Goal: Communication & Community: Answer question/provide support

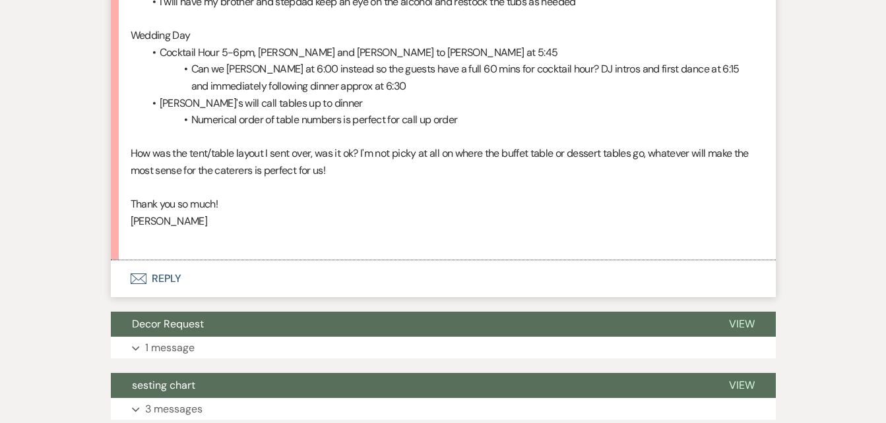
scroll to position [1616, 0]
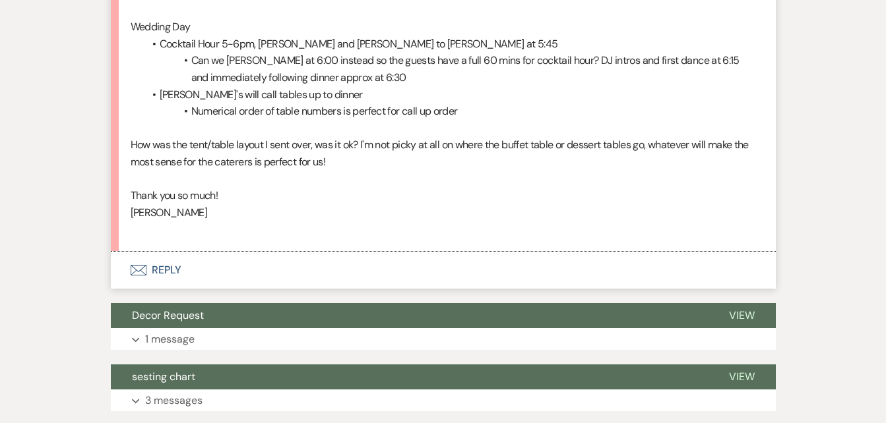
click at [159, 252] on button "Envelope Reply" at bounding box center [443, 270] width 665 height 37
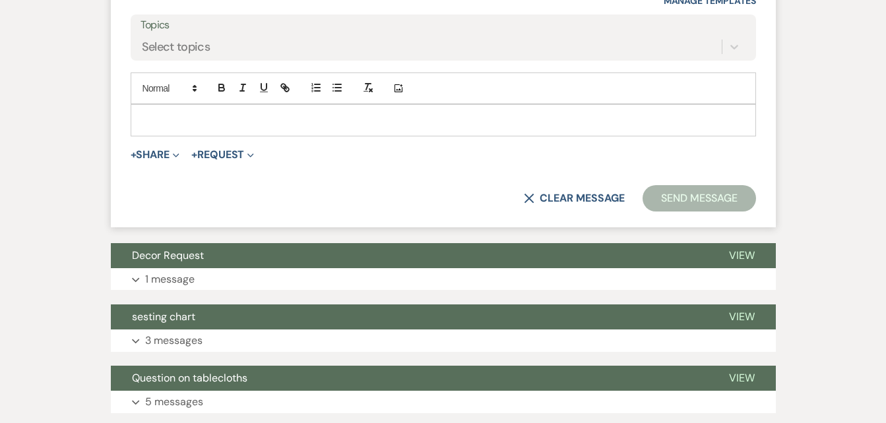
scroll to position [2025, 0]
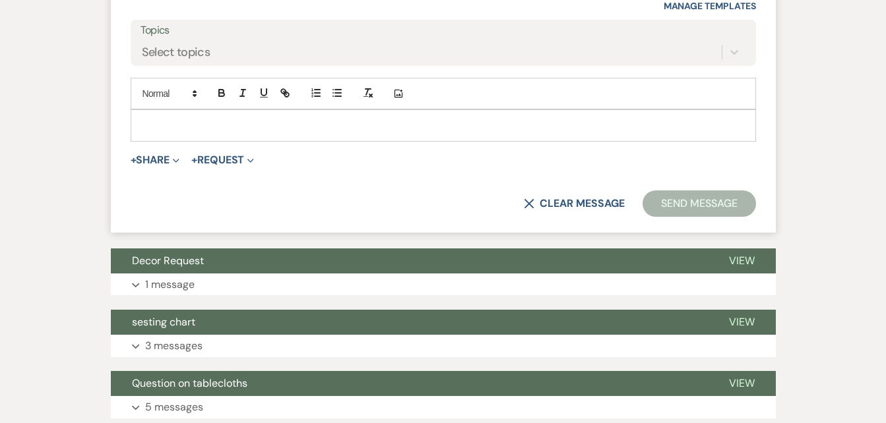
click at [201, 118] on p at bounding box center [443, 125] width 604 height 15
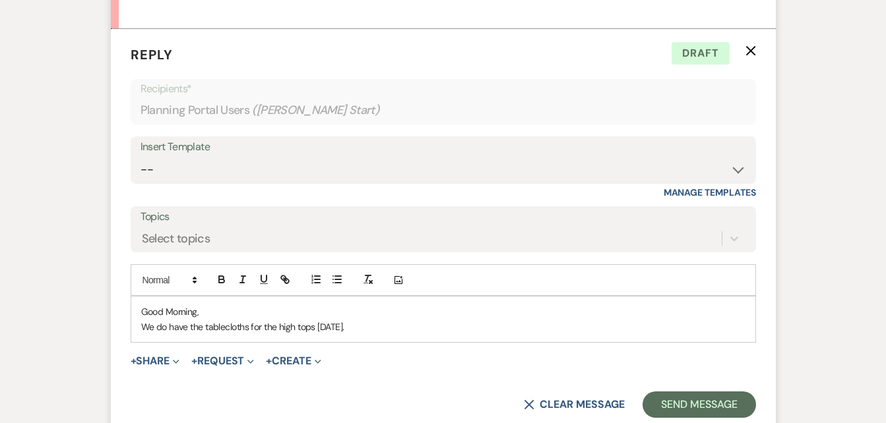
scroll to position [1848, 0]
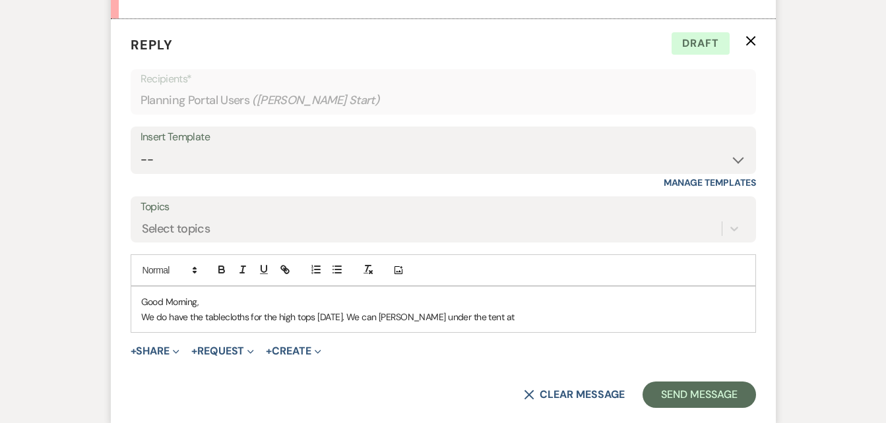
click at [355, 310] on p "We do have the tablecloths for the high tops [DATE]. We can [PERSON_NAME] under…" at bounding box center [443, 317] width 604 height 15
click at [499, 310] on p "We do have the tablecloths for the high tops [DATE]. We can [PERSON_NAME] under…" at bounding box center [443, 317] width 604 height 15
click at [357, 310] on p "We do have the tablecloths for the high tops [DATE]. We can [PERSON_NAME] under…" at bounding box center [443, 317] width 604 height 15
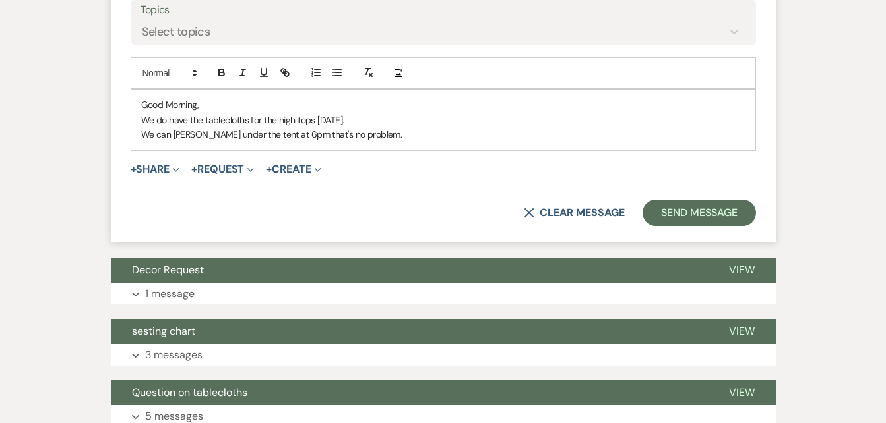
scroll to position [2055, 0]
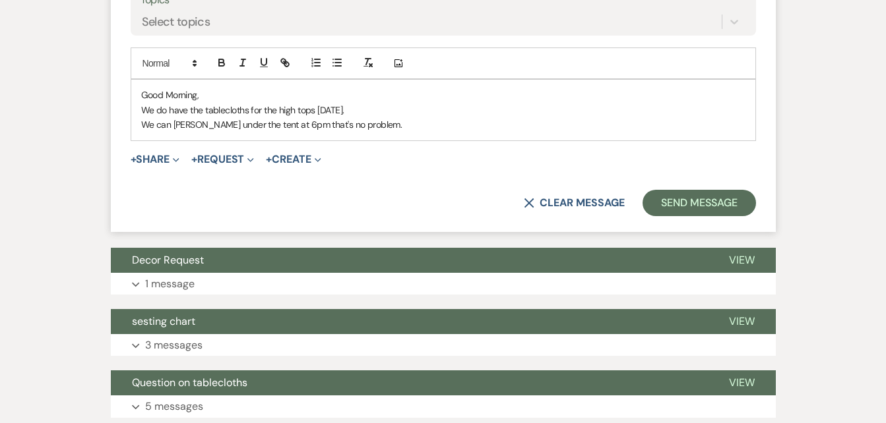
click at [370, 117] on p "We can [PERSON_NAME] under the tent at 6pm that's no problem." at bounding box center [443, 124] width 604 height 15
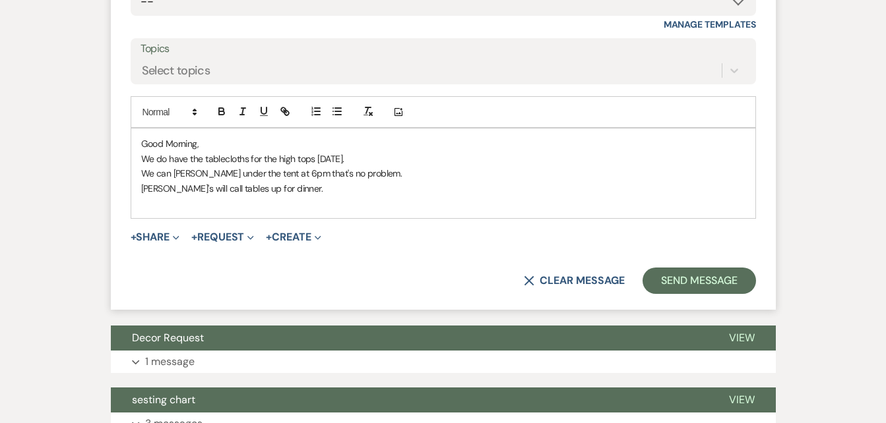
scroll to position [2011, 0]
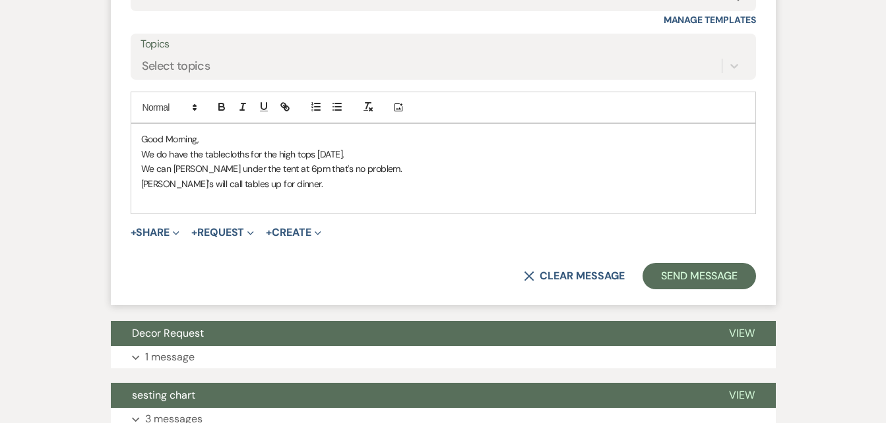
click at [328, 177] on p "[PERSON_NAME]'s will call tables up for dinner." at bounding box center [443, 184] width 604 height 15
click at [395, 177] on p "[PERSON_NAME]'s will call tables up for dinner and the layout was perfect" at bounding box center [443, 184] width 604 height 15
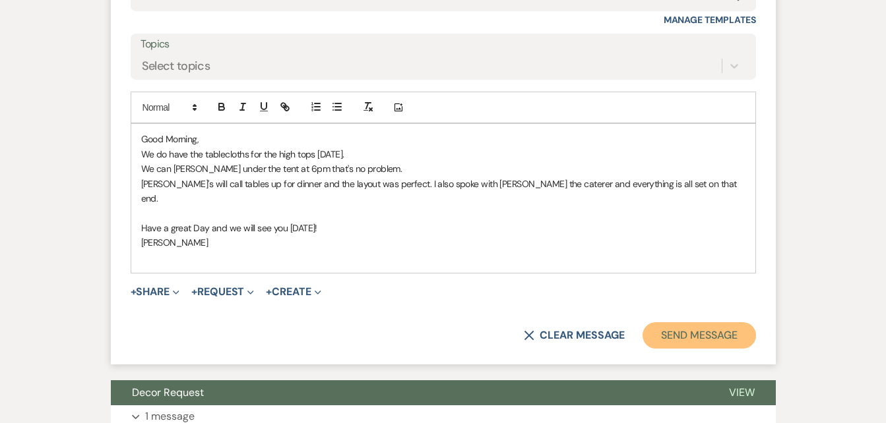
click at [658, 322] on button "Send Message" at bounding box center [698, 335] width 113 height 26
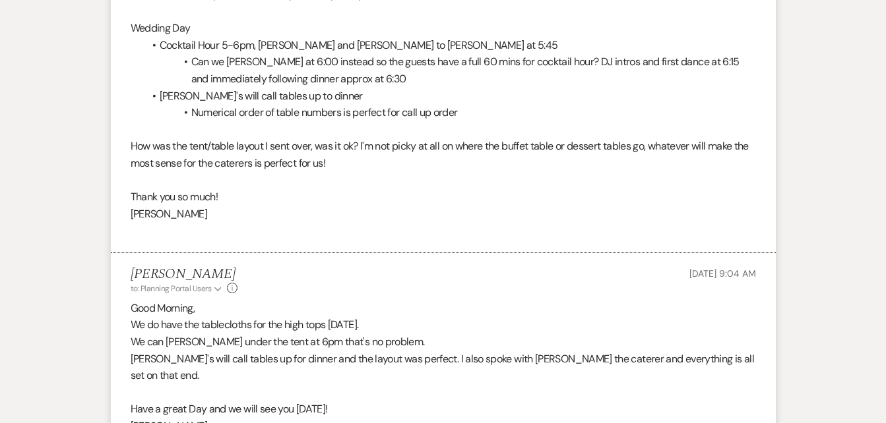
scroll to position [1506, 0]
